Goal: Task Accomplishment & Management: Complete application form

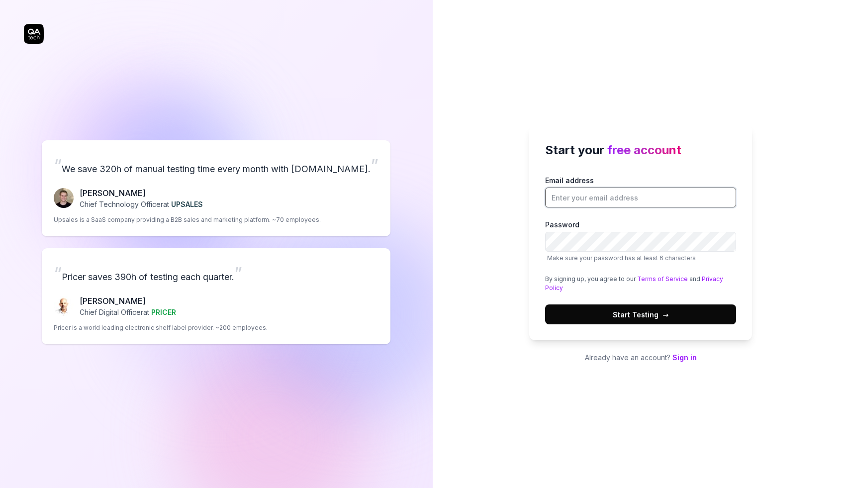
click at [574, 201] on input "Email address" at bounding box center [640, 197] width 191 height 20
type input "[EMAIL_ADDRESS][DOMAIN_NAME]"
click at [536, 274] on div "Start your free account Email address [EMAIL_ADDRESS][DOMAIN_NAME] Password Mak…" at bounding box center [640, 232] width 223 height 215
click at [706, 317] on button "Start Testing →" at bounding box center [640, 314] width 191 height 20
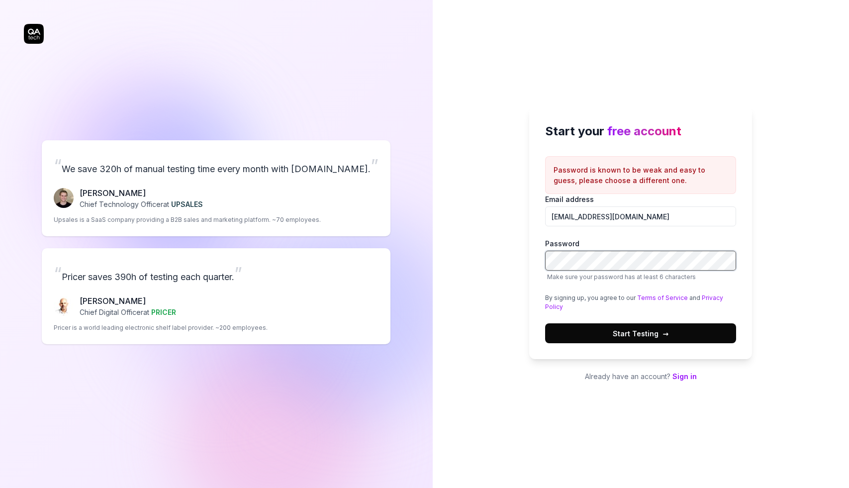
click at [595, 236] on div "Email address [EMAIL_ADDRESS][DOMAIN_NAME] Password Make sure your password has…" at bounding box center [640, 268] width 191 height 149
click at [545, 323] on button "Start Testing →" at bounding box center [640, 333] width 191 height 20
click at [640, 244] on label "Password Make sure your password has at least 6 characters" at bounding box center [640, 259] width 191 height 43
click at [545, 323] on button "Start Testing →" at bounding box center [640, 333] width 191 height 20
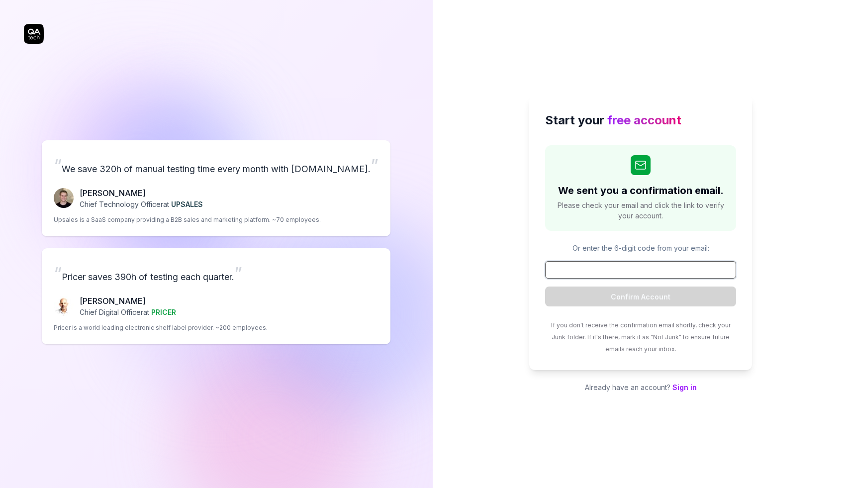
click at [632, 269] on input at bounding box center [640, 269] width 191 height 17
paste input "834053"
type input "834053"
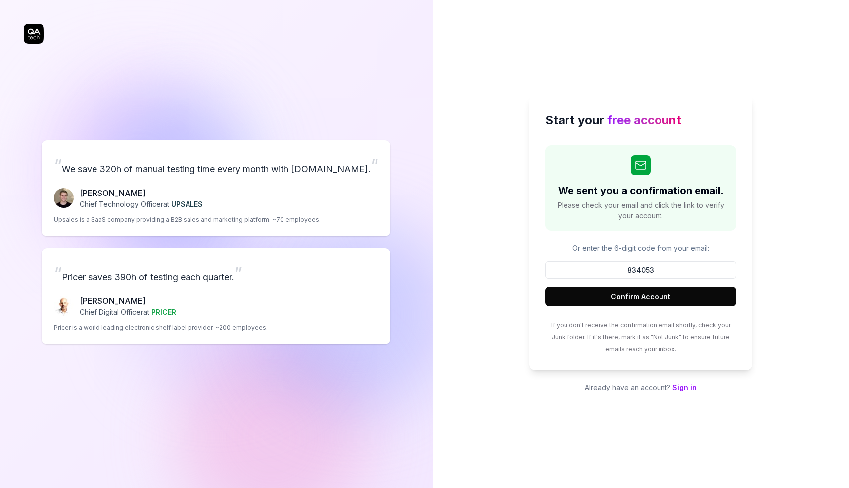
click at [638, 299] on button "Confirm Account" at bounding box center [640, 296] width 191 height 20
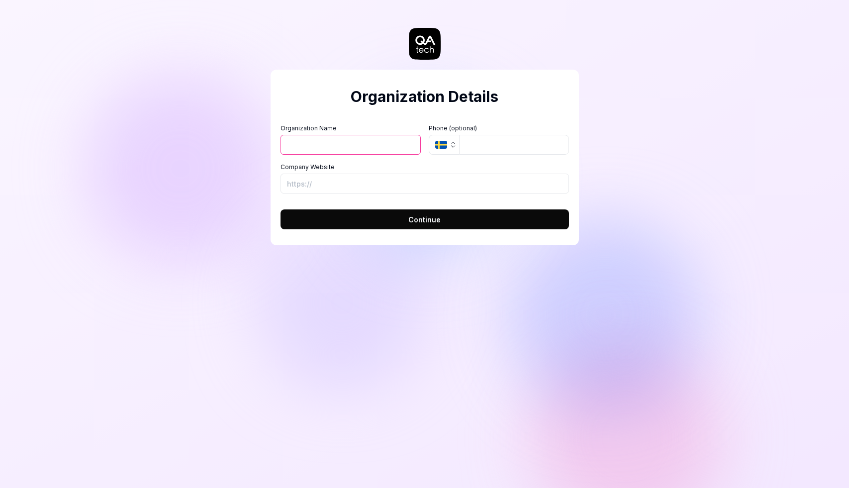
click at [426, 214] on span "Continue" at bounding box center [424, 219] width 32 height 10
click at [378, 146] on input "Organization Name" at bounding box center [350, 145] width 140 height 20
type input "RD Digital"
click at [430, 221] on span "Continue" at bounding box center [424, 219] width 32 height 10
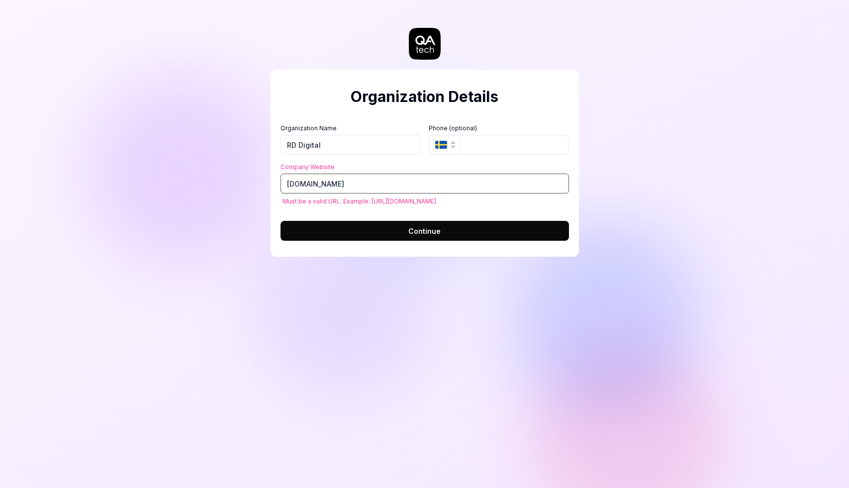
click at [280, 221] on button "Continue" at bounding box center [424, 231] width 288 height 20
type input "[URL][DOMAIN_NAME]"
click at [467, 226] on button "Continue" at bounding box center [424, 231] width 288 height 20
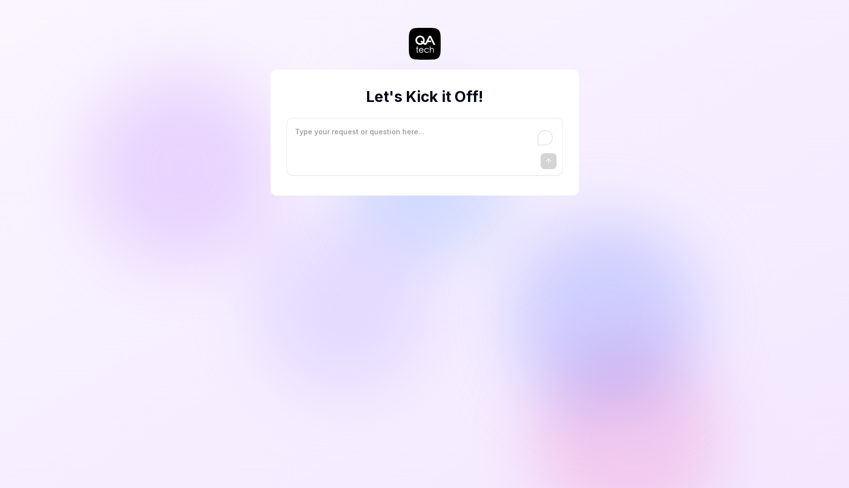
type textarea "*"
type textarea "I"
type textarea "*"
type textarea "I"
type textarea "*"
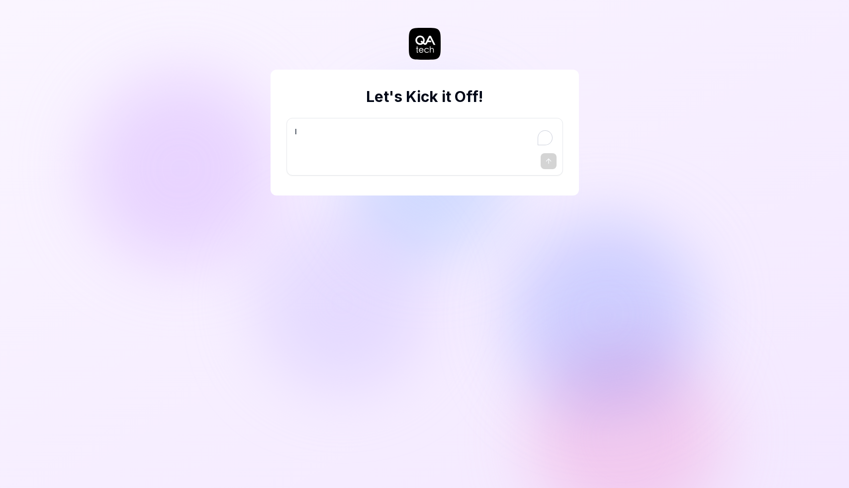
type textarea "I w"
type textarea "*"
type textarea "I wa"
type textarea "*"
type textarea "I wan"
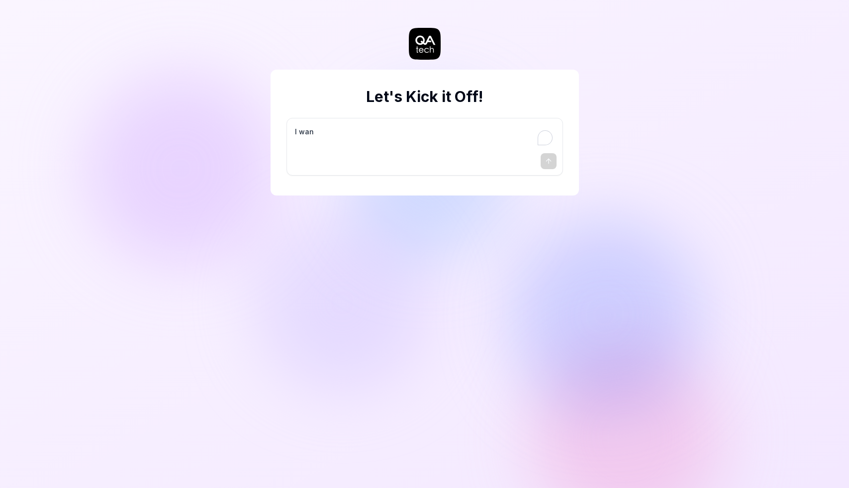
type textarea "*"
type textarea "I want"
type textarea "*"
type textarea "I want"
type textarea "*"
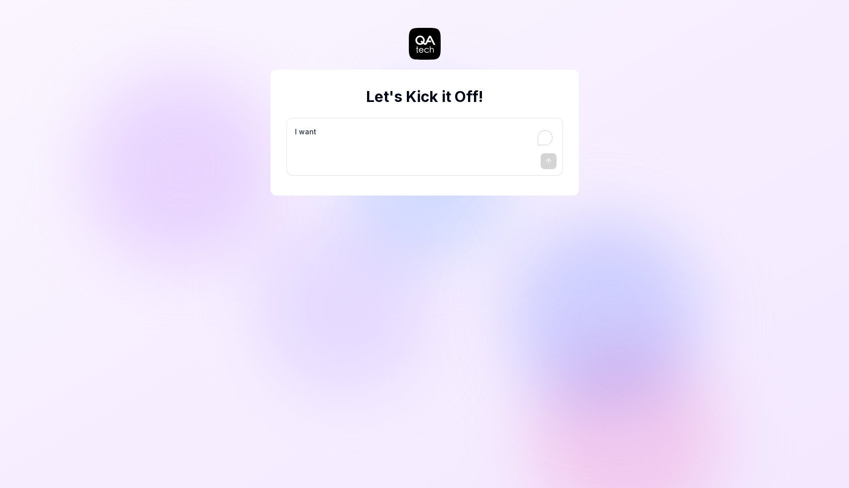
type textarea "I want a"
type textarea "*"
type textarea "I want a"
type textarea "*"
type textarea "I want a g"
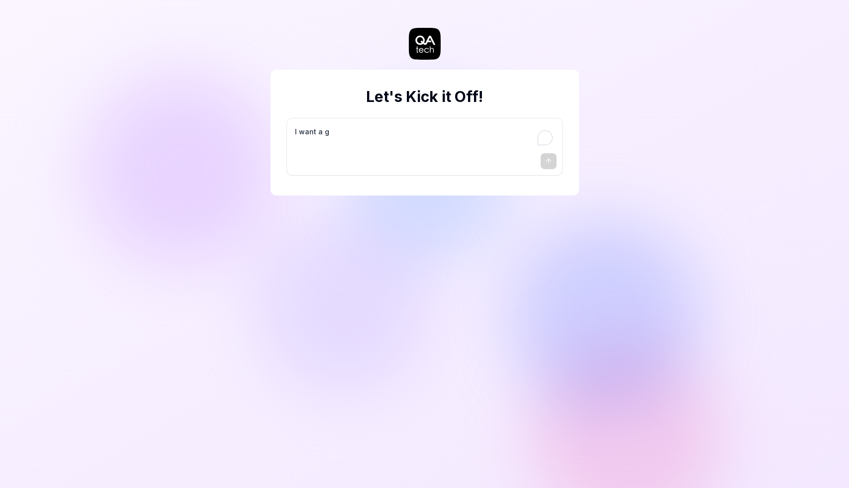
type textarea "*"
type textarea "I want a go"
type textarea "*"
type textarea "I want a goo"
type textarea "*"
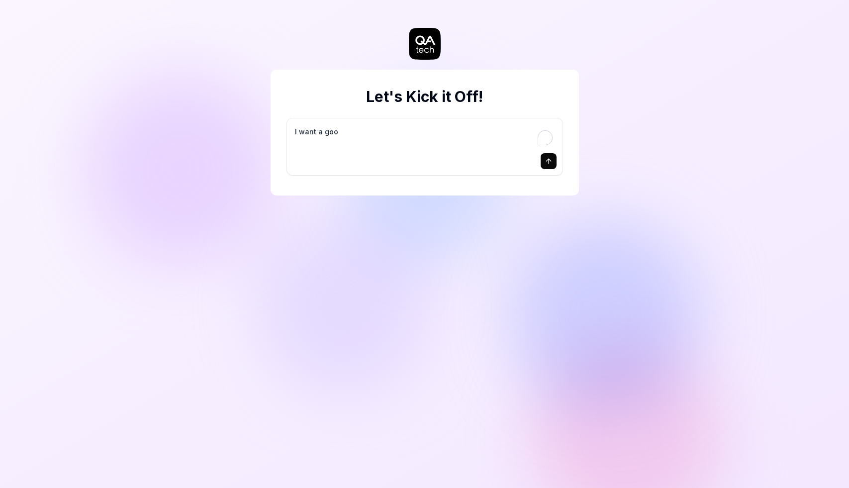
type textarea "I want a good"
type textarea "*"
type textarea "I want a good"
type textarea "*"
type textarea "I want a good t"
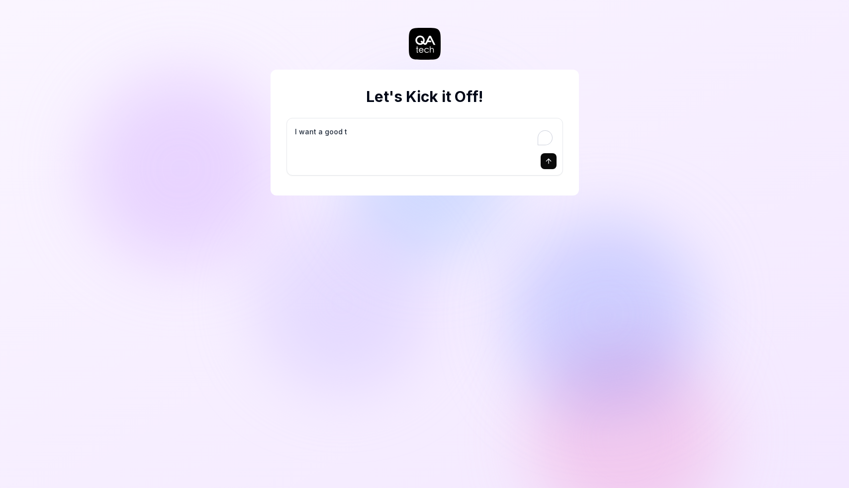
type textarea "*"
type textarea "I want a good te"
type textarea "*"
type textarea "I want a good tes"
type textarea "*"
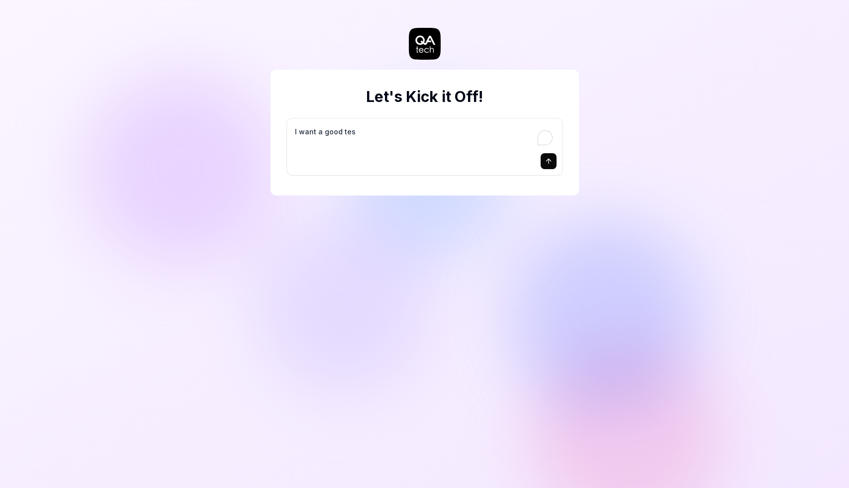
type textarea "I want a good test"
type textarea "*"
type textarea "I want a good test"
type textarea "*"
type textarea "I want a good test s"
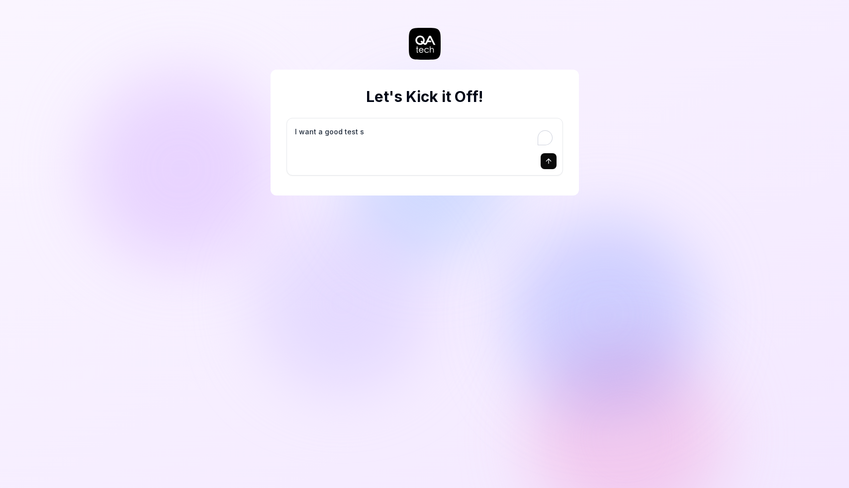
type textarea "*"
type textarea "I want a good test se"
type textarea "*"
type textarea "I want a good test set"
type textarea "*"
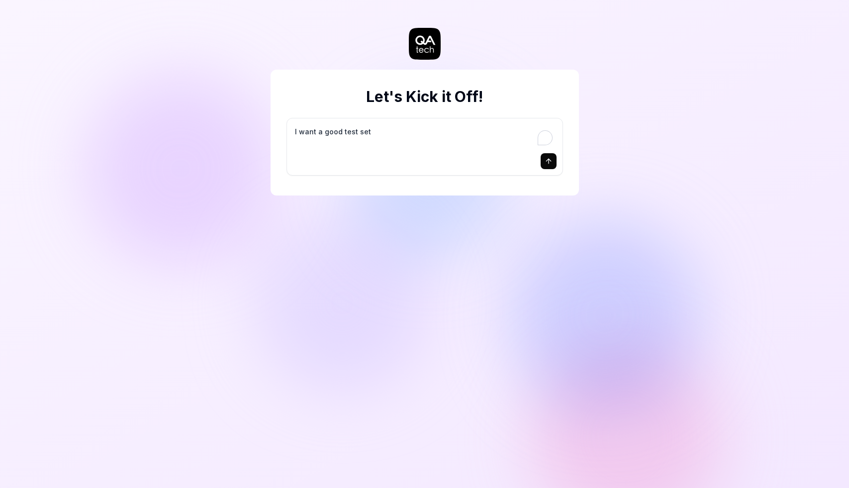
type textarea "I want a good test setu"
type textarea "*"
type textarea "I want a good test setup"
type textarea "*"
type textarea "I want a good test setup"
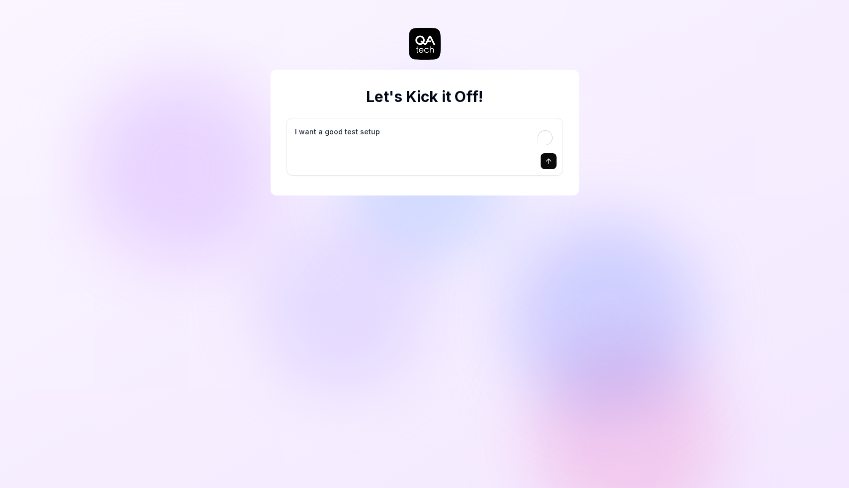
type textarea "*"
type textarea "I want a good test setup f"
type textarea "*"
type textarea "I want a good test setup fo"
type textarea "*"
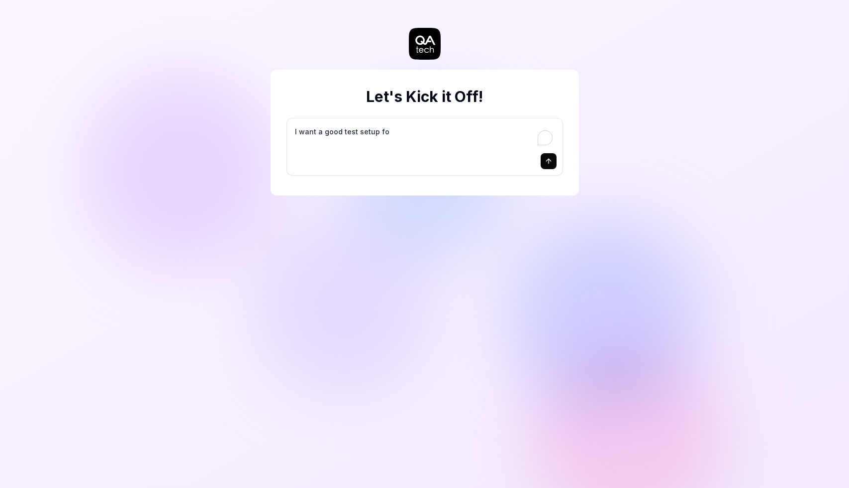
type textarea "I want a good test setup for"
type textarea "*"
type textarea "I want a good test setup for"
type textarea "*"
type textarea "I want a good test setup for m"
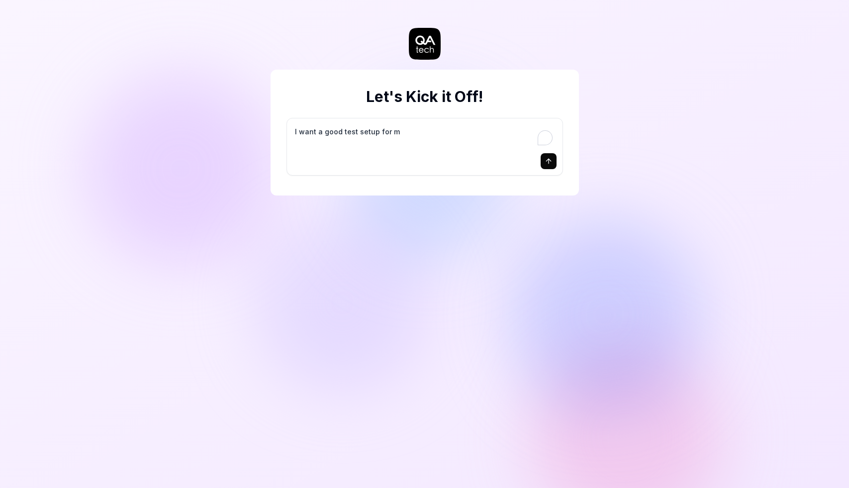
type textarea "*"
type textarea "I want a good test setup for my"
type textarea "*"
type textarea "I want a good test setup for my"
type textarea "*"
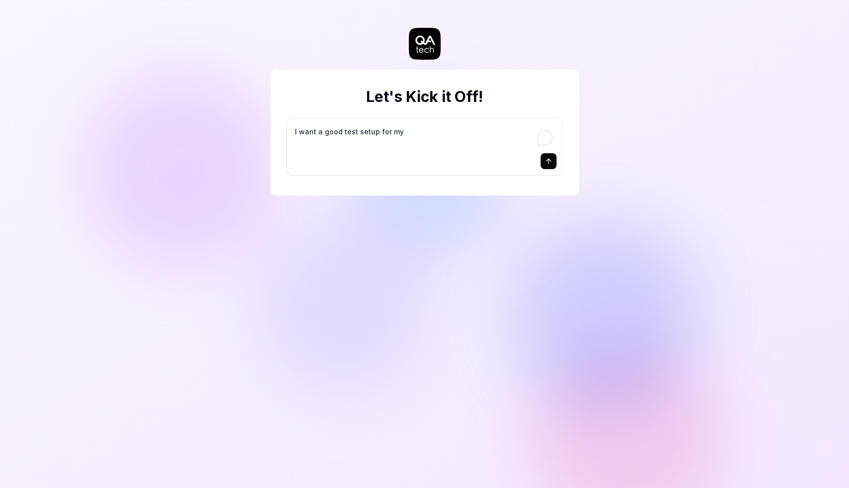
type textarea "I want a good test setup for my s"
type textarea "*"
type textarea "I want a good test setup for my si"
type textarea "*"
type textarea "I want a good test setup for my sit"
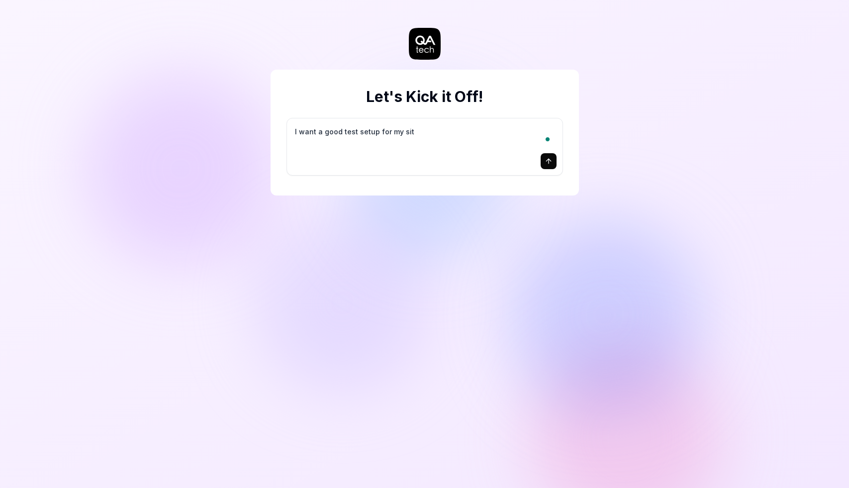
type textarea "*"
type textarea "I want a good test setup for my site"
type textarea "*"
type textarea "I want a good test setup for my site"
type textarea "*"
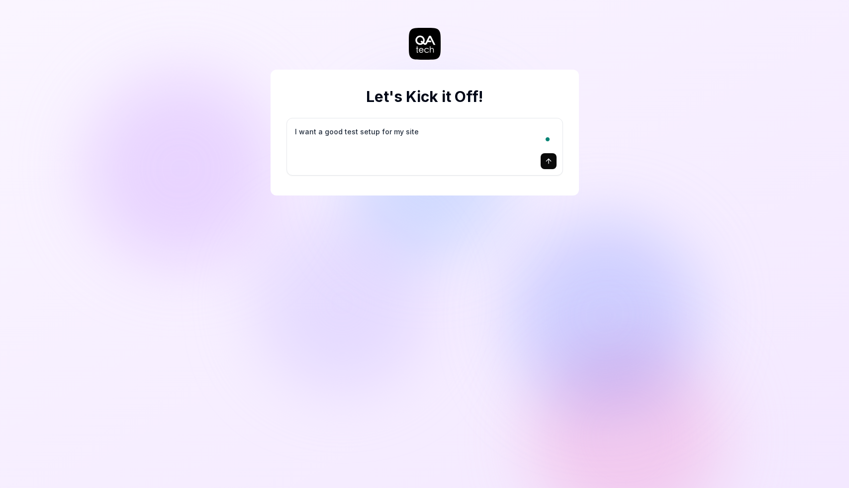
type textarea "I want a good test setup for my site -"
type textarea "*"
type textarea "I want a good test setup for my site -"
type textarea "*"
type textarea "I want a good test setup for my site - h"
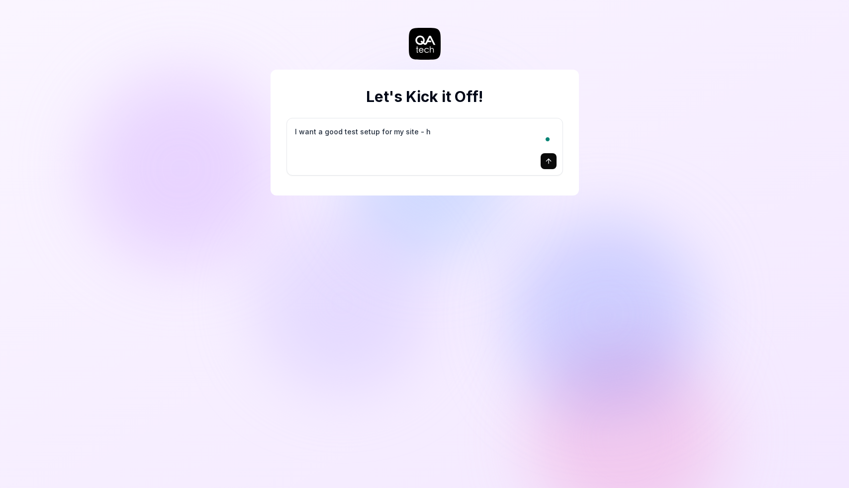
type textarea "*"
type textarea "I want a good test setup for my site - he"
type textarea "*"
type textarea "I want a good test setup for my site - hel"
type textarea "*"
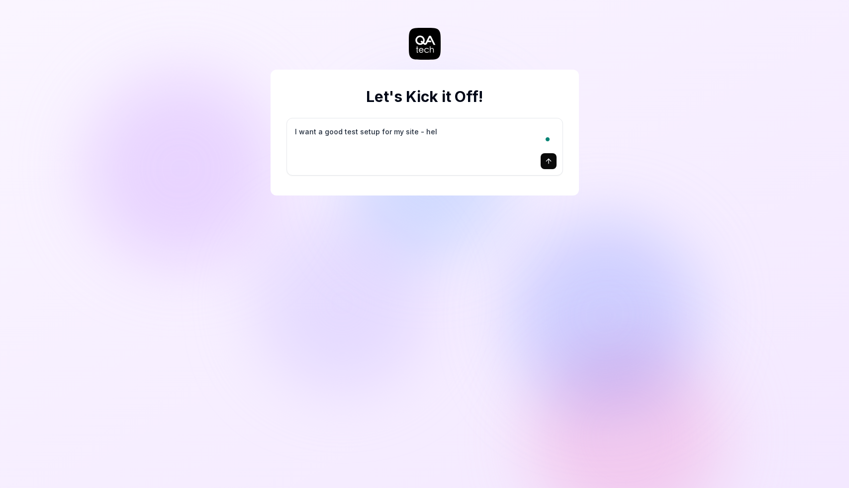
type textarea "I want a good test setup for my site - help"
type textarea "*"
type textarea "I want a good test setup for my site - help"
type textarea "*"
type textarea "I want a good test setup for my site - help m"
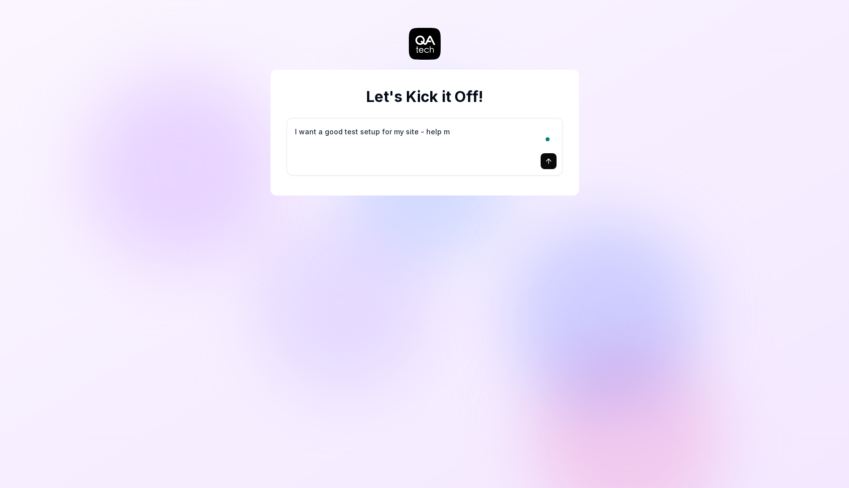
type textarea "*"
type textarea "I want a good test setup for my site - help me"
type textarea "*"
type textarea "I want a good test setup for my site - help me"
type textarea "*"
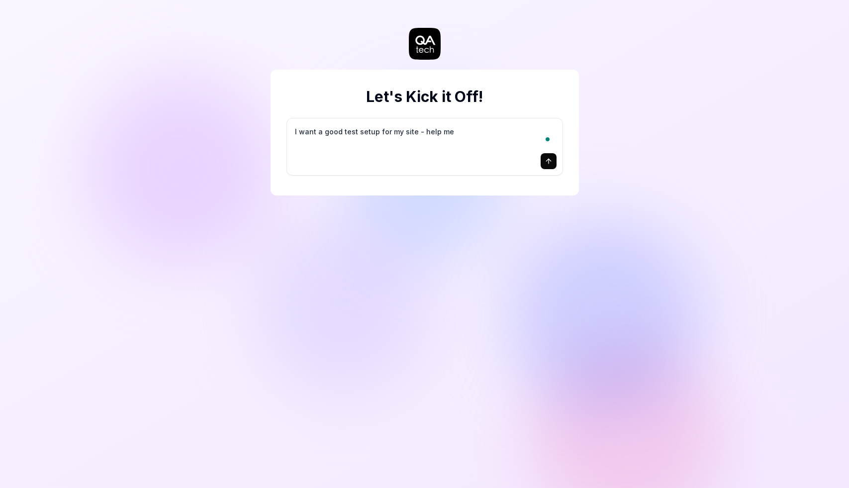
type textarea "I want a good test setup for my site - help me c"
type textarea "*"
type textarea "I want a good test setup for my site - help me cr"
type textarea "*"
type textarea "I want a good test setup for my site - help me cre"
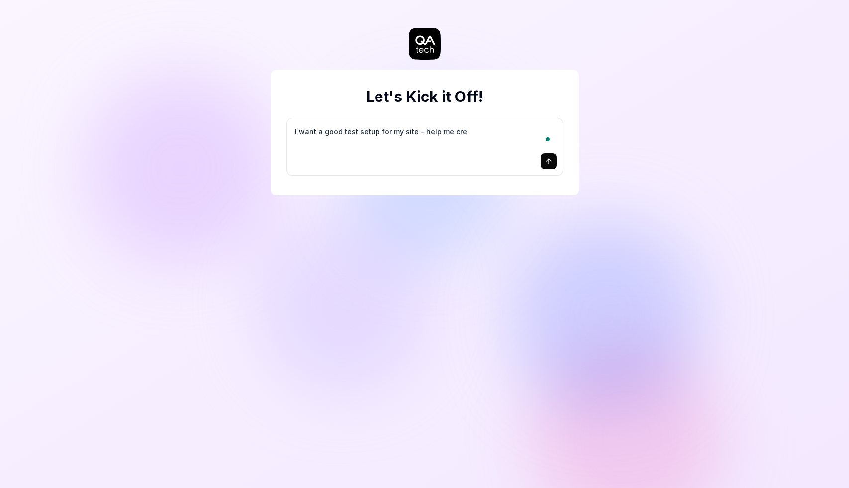
type textarea "*"
type textarea "I want a good test setup for my site - help me crea"
type textarea "*"
type textarea "I want a good test setup for my site - help me creat"
type textarea "*"
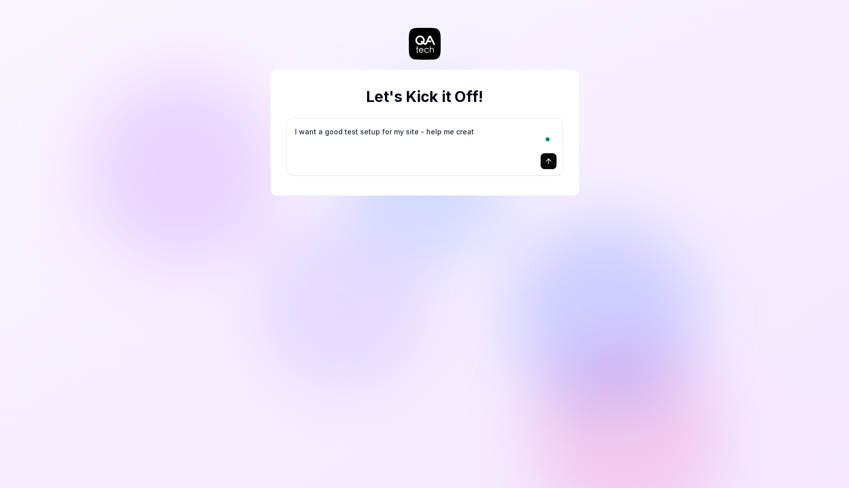
type textarea "I want a good test setup for my site - help me create"
type textarea "*"
type textarea "I want a good test setup for my site - help me create"
type textarea "*"
type textarea "I want a good test setup for my site - help me create t"
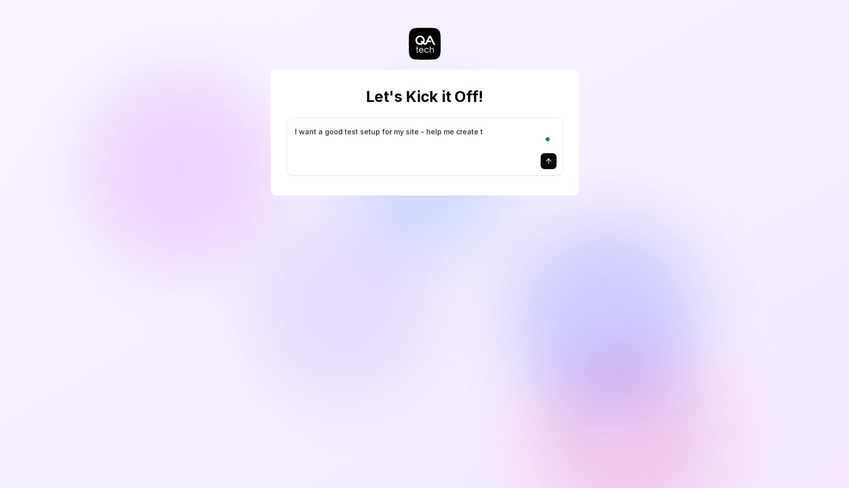
type textarea "*"
type textarea "I want a good test setup for my site - help me create th"
type textarea "*"
type textarea "I want a good test setup for my site - help me create the"
type textarea "*"
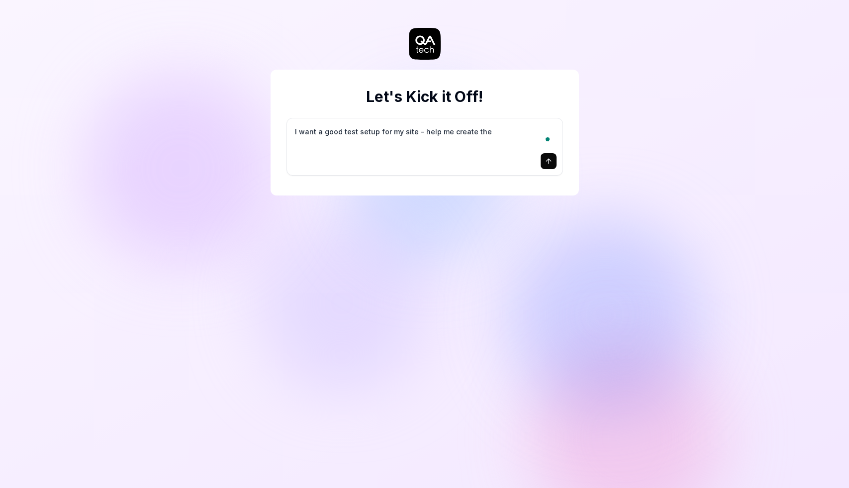
type textarea "I want a good test setup for my site - help me create the"
type textarea "*"
type textarea "I want a good test setup for my site - help me create the f"
type textarea "*"
type textarea "I want a good test setup for my site - help me create the fi"
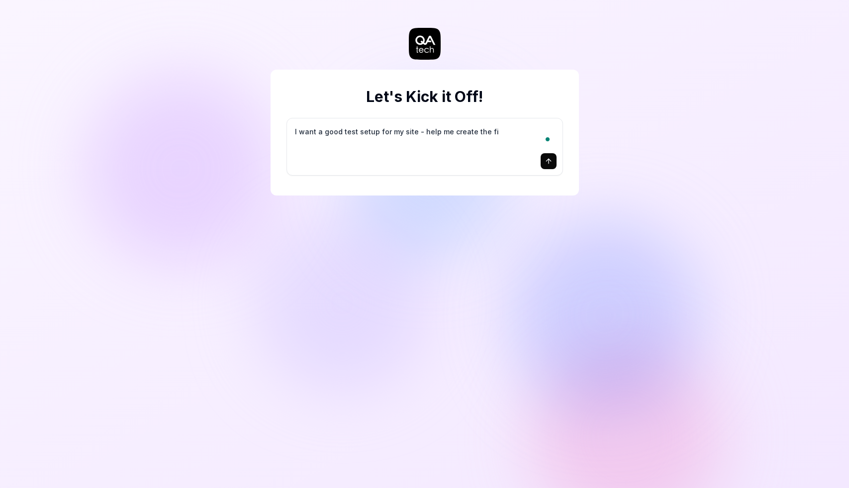
type textarea "*"
type textarea "I want a good test setup for my site - help me create the fir"
type textarea "*"
type textarea "I want a good test setup for my site - help me create the firs"
type textarea "*"
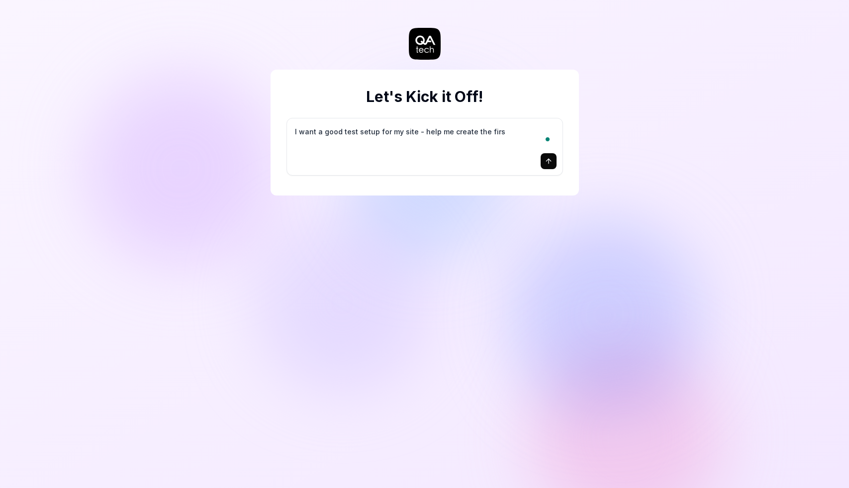
type textarea "I want a good test setup for my site - help me create the first"
type textarea "*"
type textarea "I want a good test setup for my site - help me create the first"
type textarea "*"
type textarea "I want a good test setup for my site - help me create the first 3"
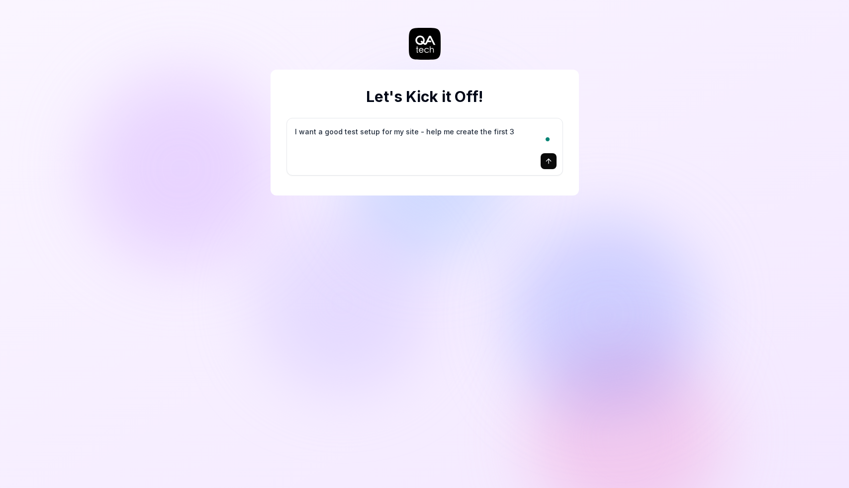
type textarea "*"
type textarea "I want a good test setup for my site - help me create the first 3-"
type textarea "*"
type textarea "I want a good test setup for my site - help me create the first 3-5"
type textarea "*"
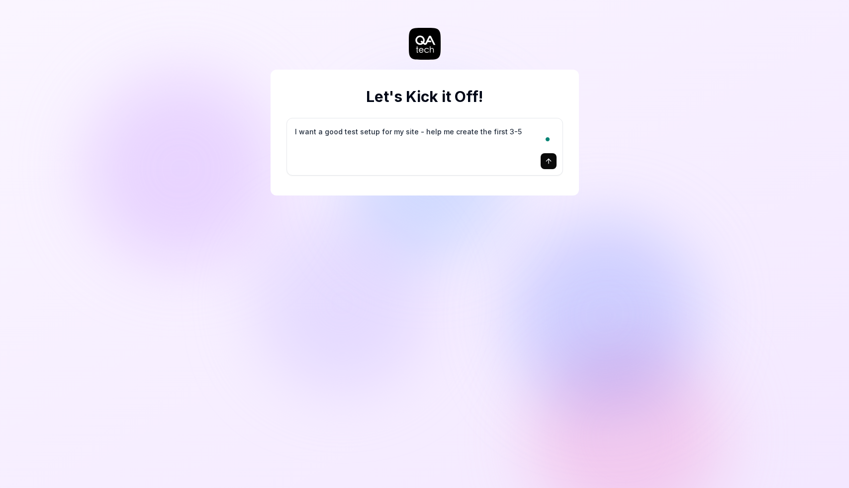
type textarea "I want a good test setup for my site - help me create the first 3-5"
type textarea "*"
type textarea "I want a good test setup for my site - help me create the first 3-5 t"
type textarea "*"
type textarea "I want a good test setup for my site - help me create the first 3-5 te"
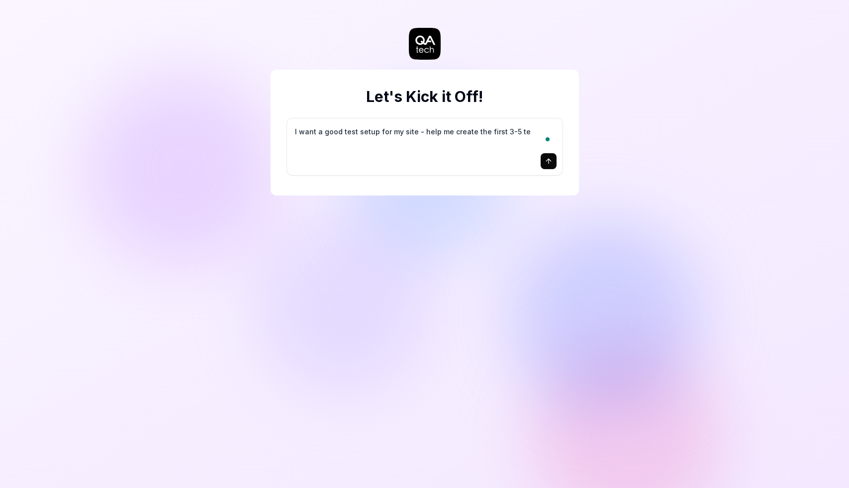
type textarea "*"
type textarea "I want a good test setup for my site - help me create the first 3-5 tes"
type textarea "*"
type textarea "I want a good test setup for my site - help me create the first 3-5 test"
type textarea "*"
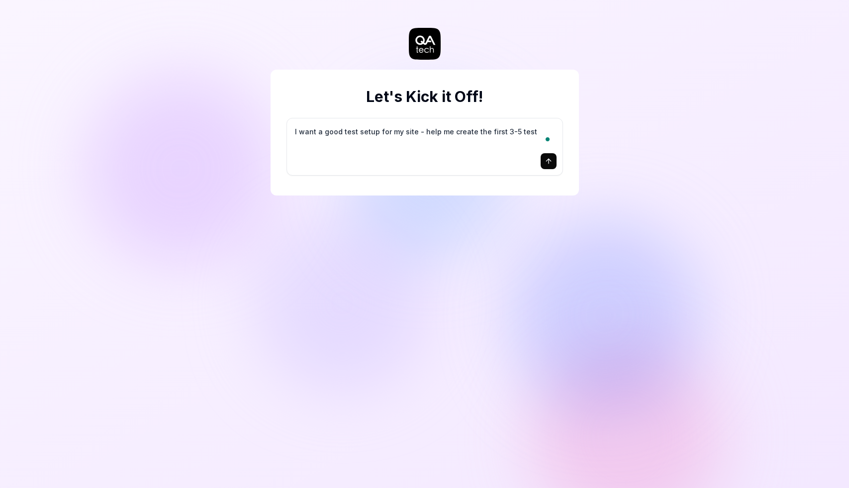
type textarea "I want a good test setup for my site - help me create the first 3-5 test"
type textarea "*"
type textarea "I want a good test setup for my site - help me create the first 3-5 test c"
type textarea "*"
type textarea "I want a good test setup for my site - help me create the first 3-5 test ca"
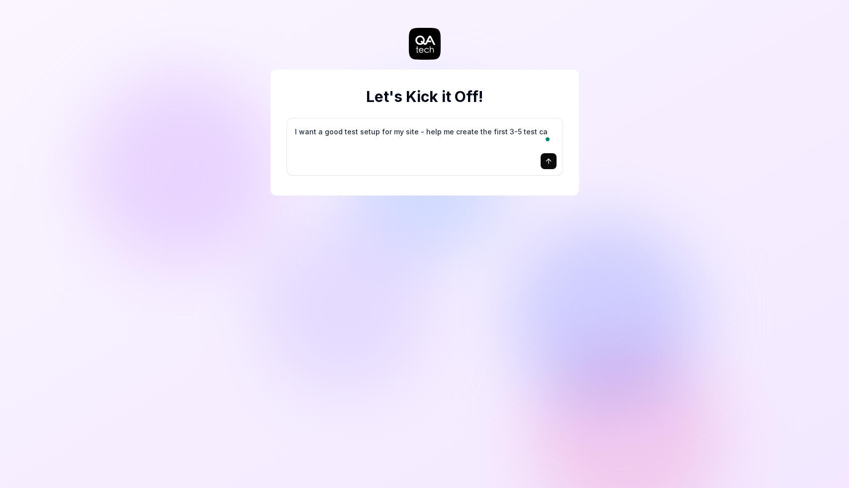
type textarea "*"
type textarea "I want a good test setup for my site - help me create the first 3-5 test cas"
type textarea "*"
type textarea "I want a good test setup for my site - help me create the first 3-5 test case"
type textarea "*"
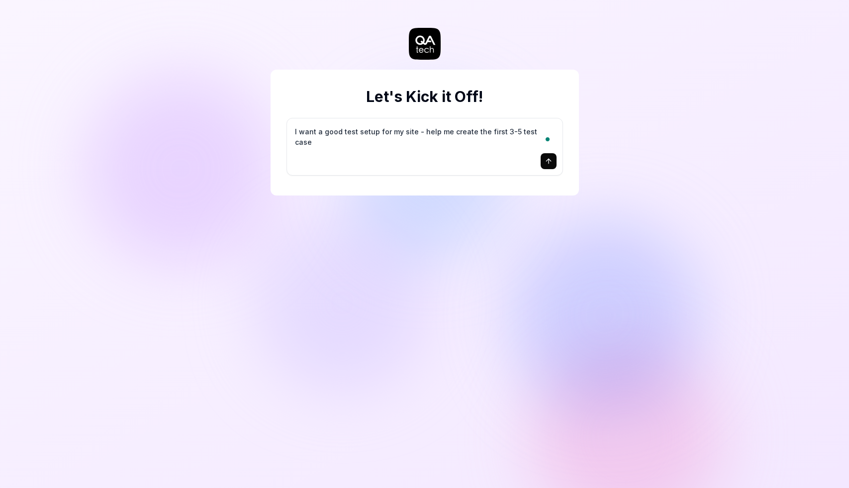
type textarea "I want a good test setup for my site - help me create the first 3-5 test cases"
click at [543, 154] on button "submit" at bounding box center [548, 161] width 16 height 16
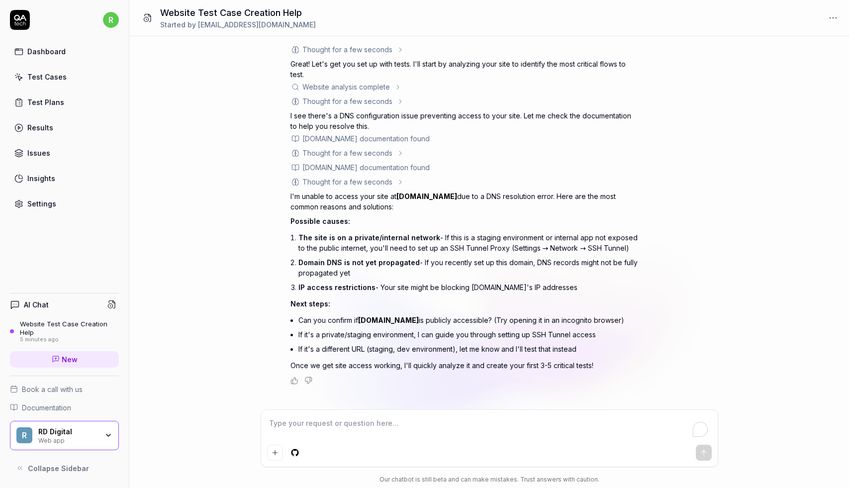
scroll to position [35, 0]
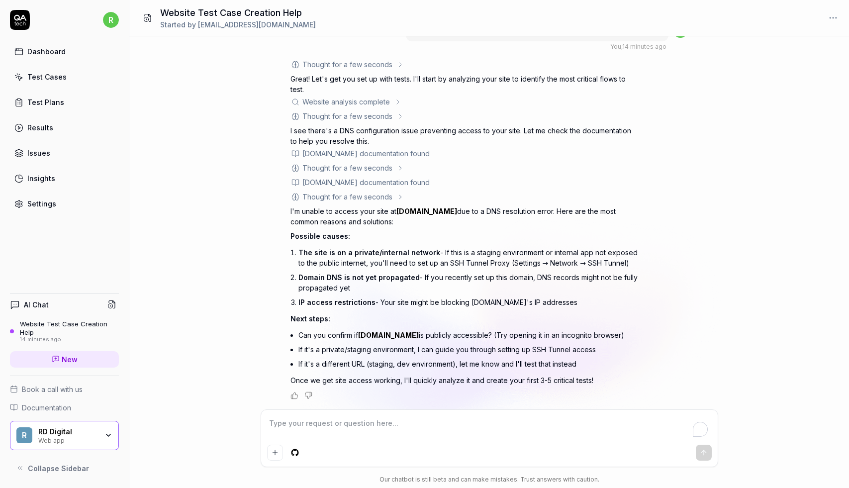
type textarea "*"
